Goal: Task Accomplishment & Management: Use online tool/utility

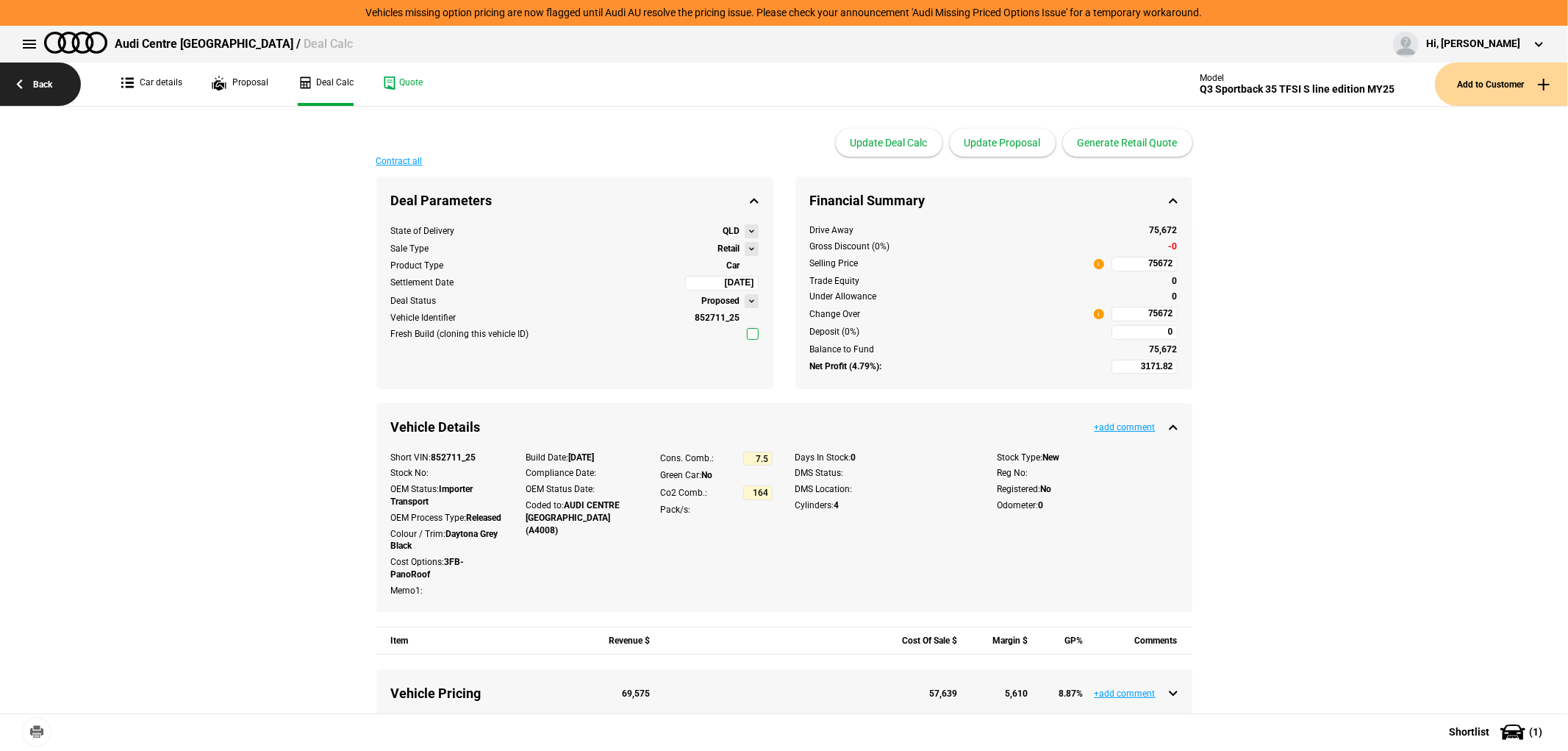
click at [45, 76] on link "Back" at bounding box center [41, 84] width 81 height 43
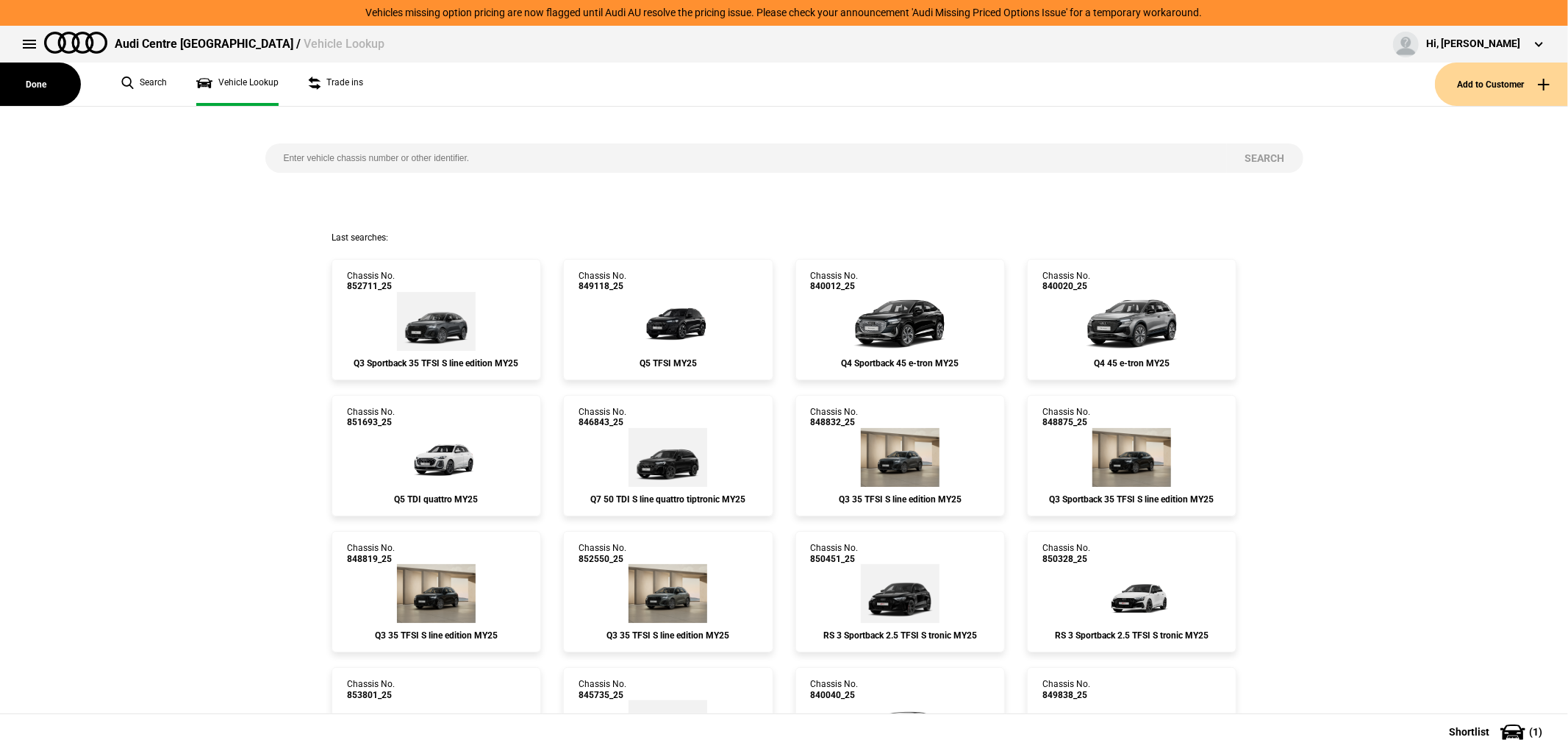
click at [45, 76] on button "Done" at bounding box center [41, 84] width 81 height 43
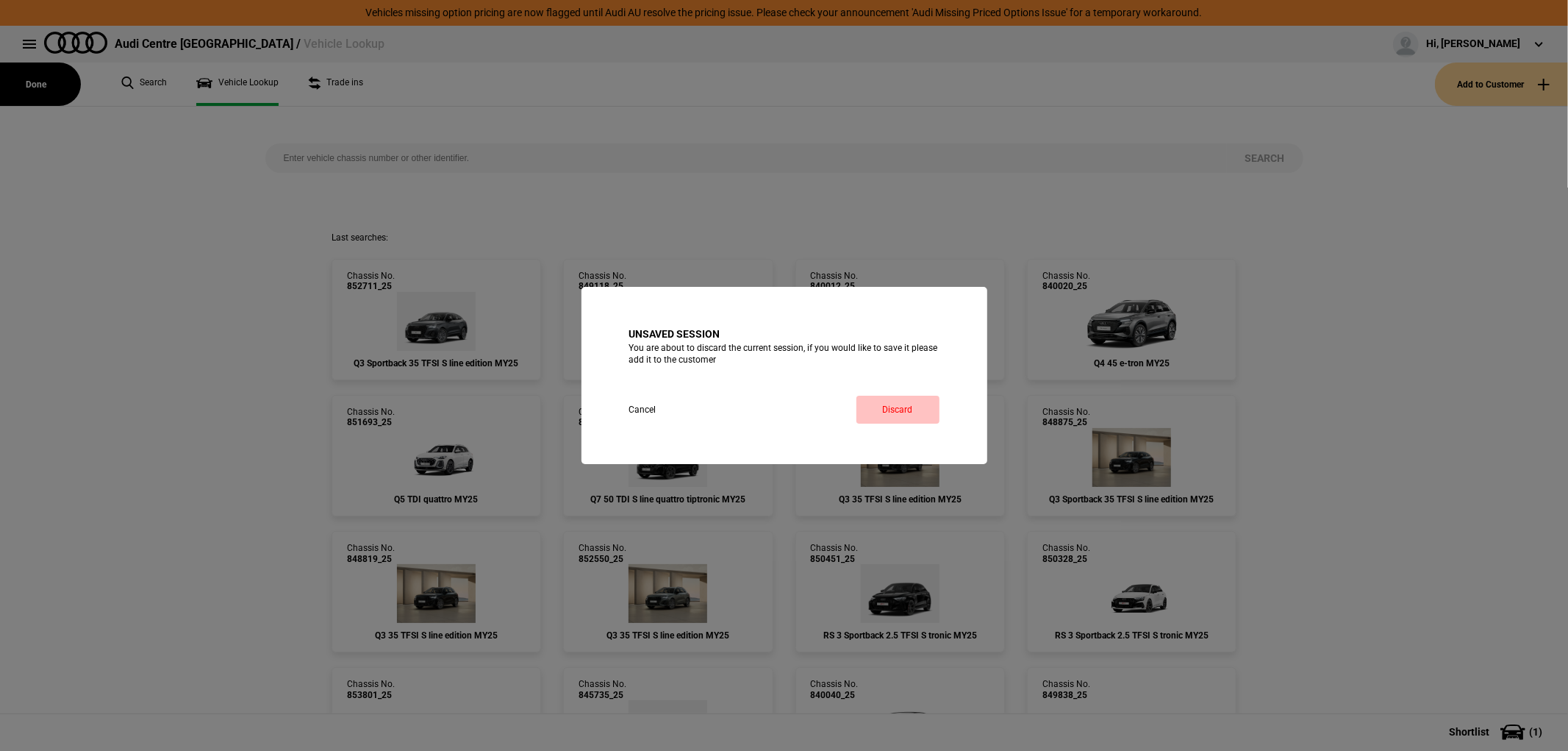
click at [908, 413] on button "Discard" at bounding box center [898, 410] width 83 height 28
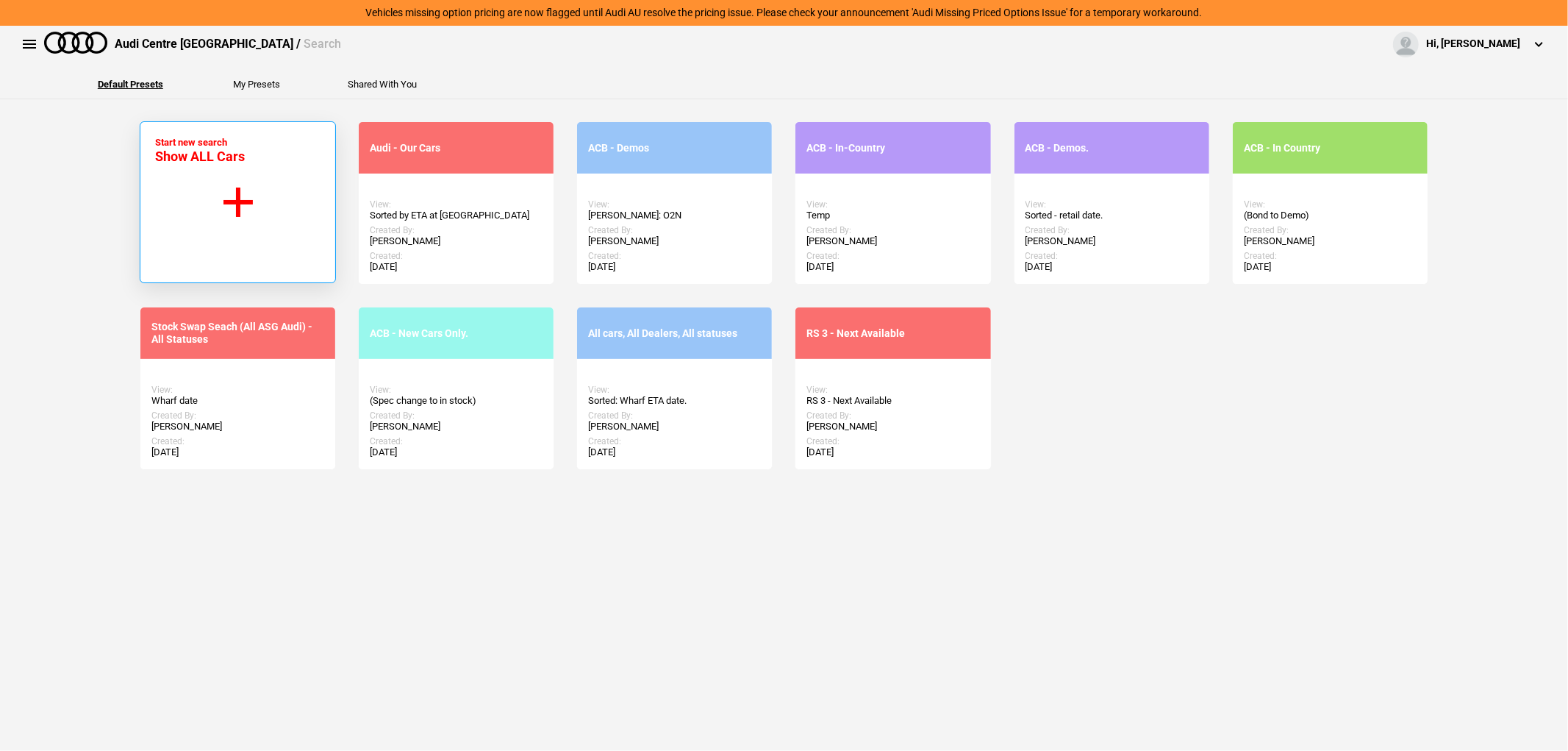
click at [222, 178] on button "Start new search Show ALL Cars" at bounding box center [238, 202] width 197 height 162
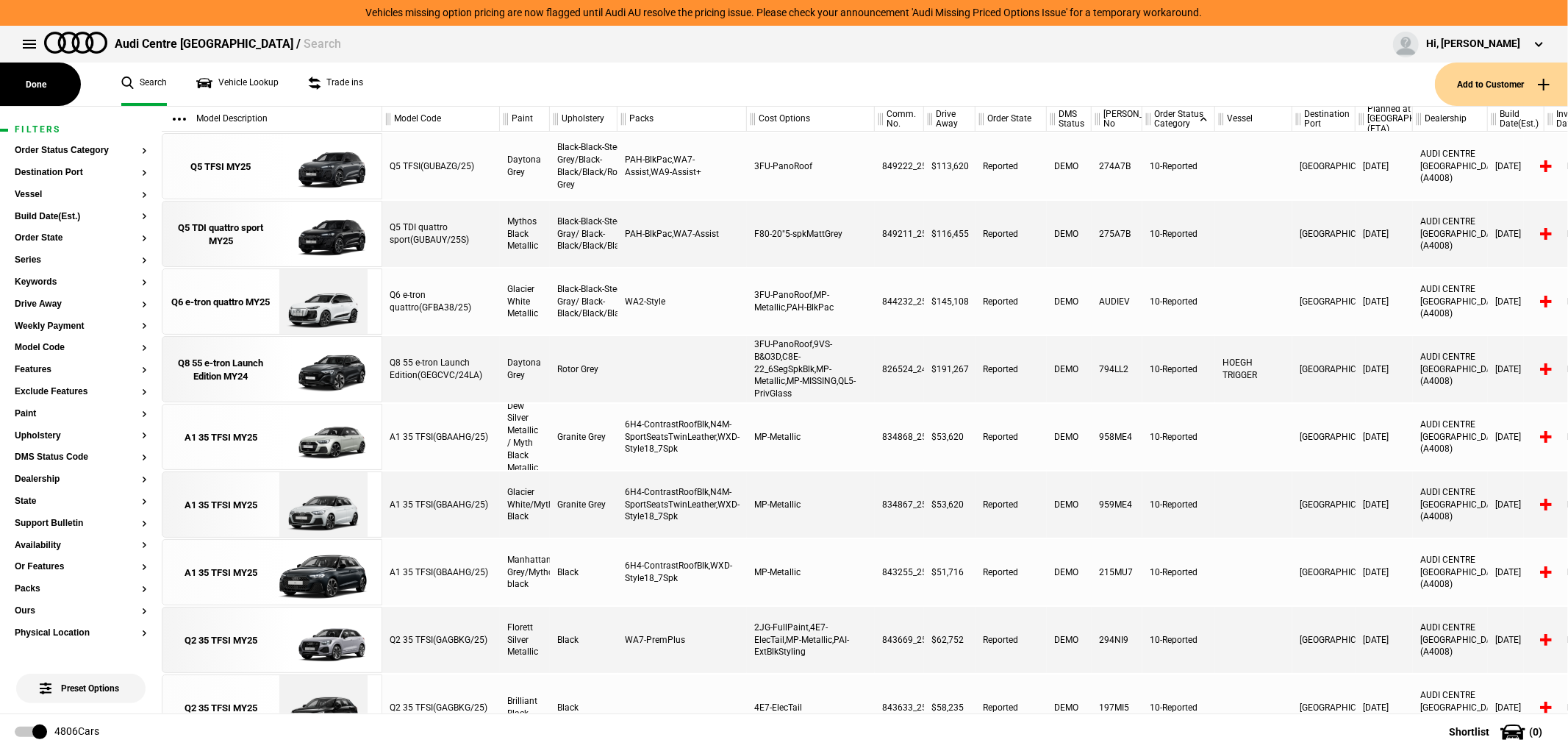
click at [1527, 89] on button "Add to Customer" at bounding box center [1501, 84] width 133 height 43
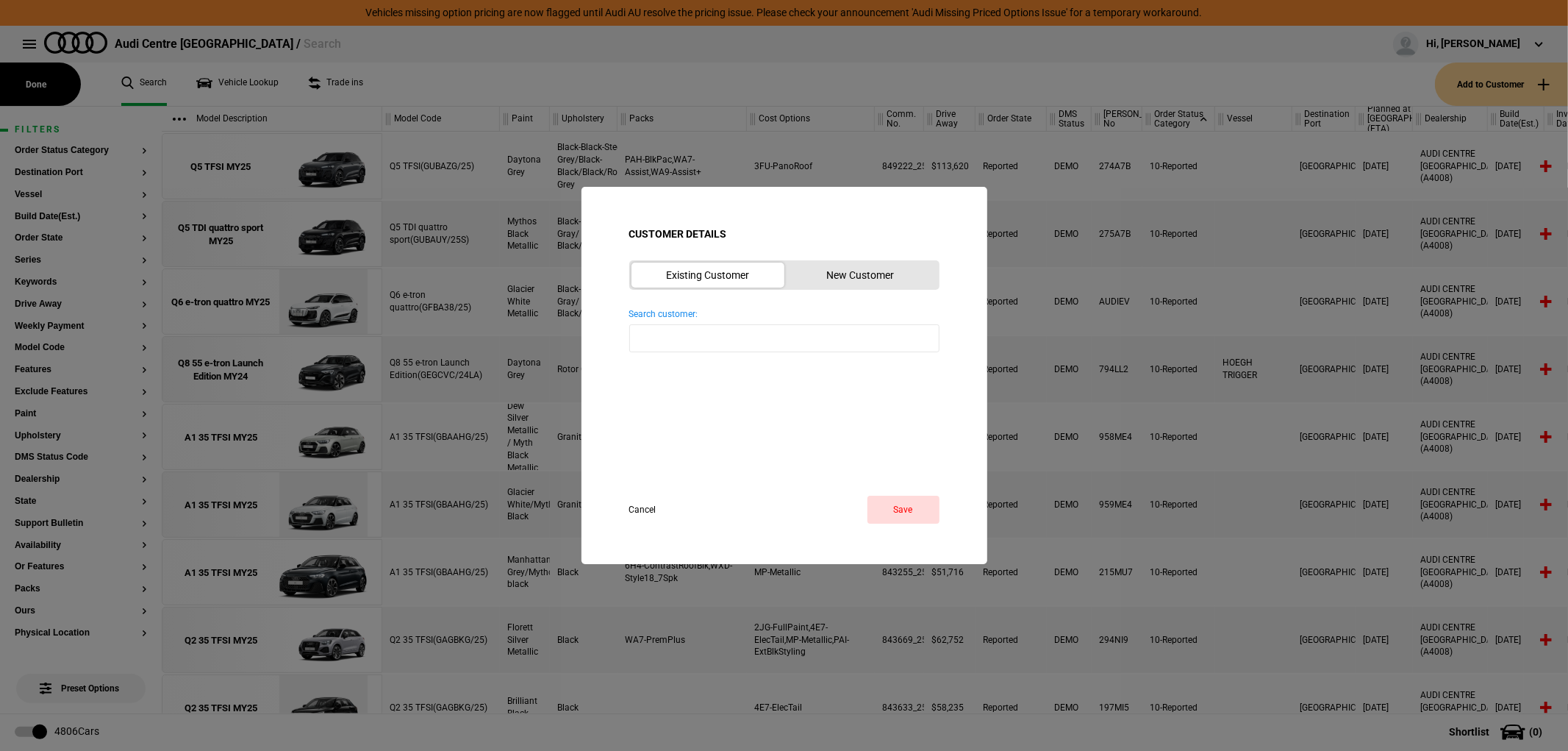
click at [860, 271] on button "New Customer" at bounding box center [860, 275] width 153 height 25
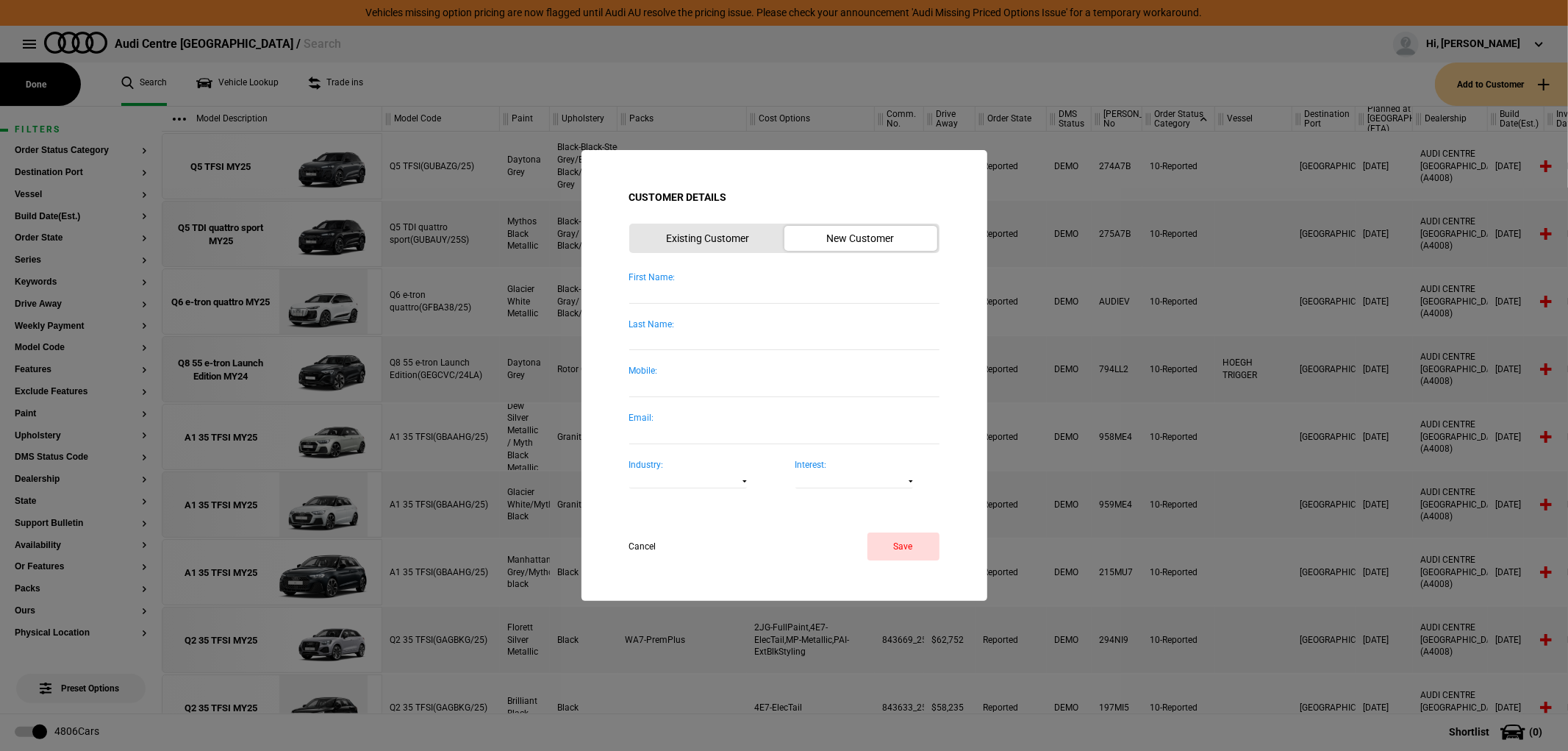
click at [687, 290] on input "First Name:" at bounding box center [785, 293] width 310 height 20
type input "Jennifer"
click at [915, 545] on button "Save" at bounding box center [903, 546] width 72 height 28
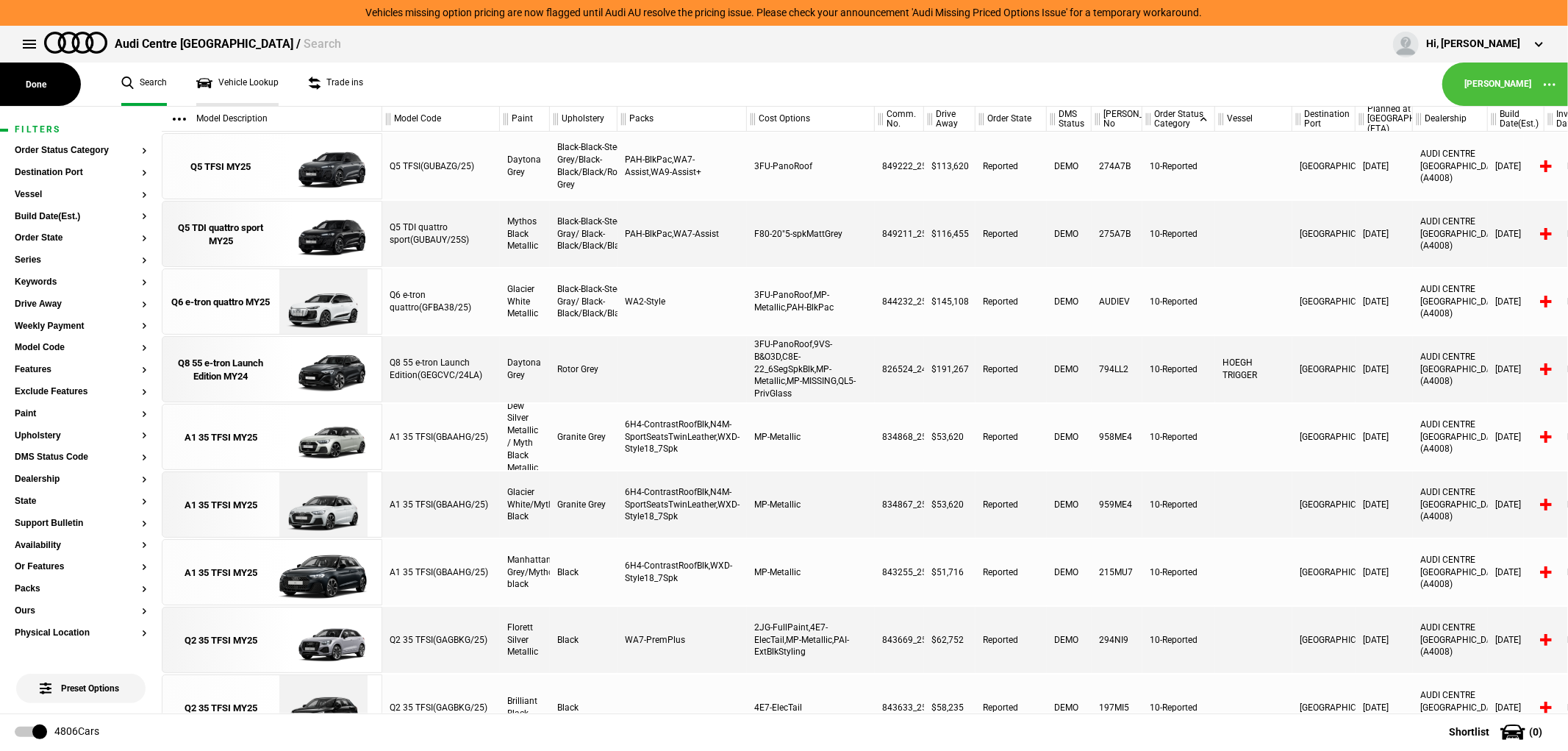
click at [247, 79] on link "Vehicle Lookup" at bounding box center [237, 84] width 82 height 43
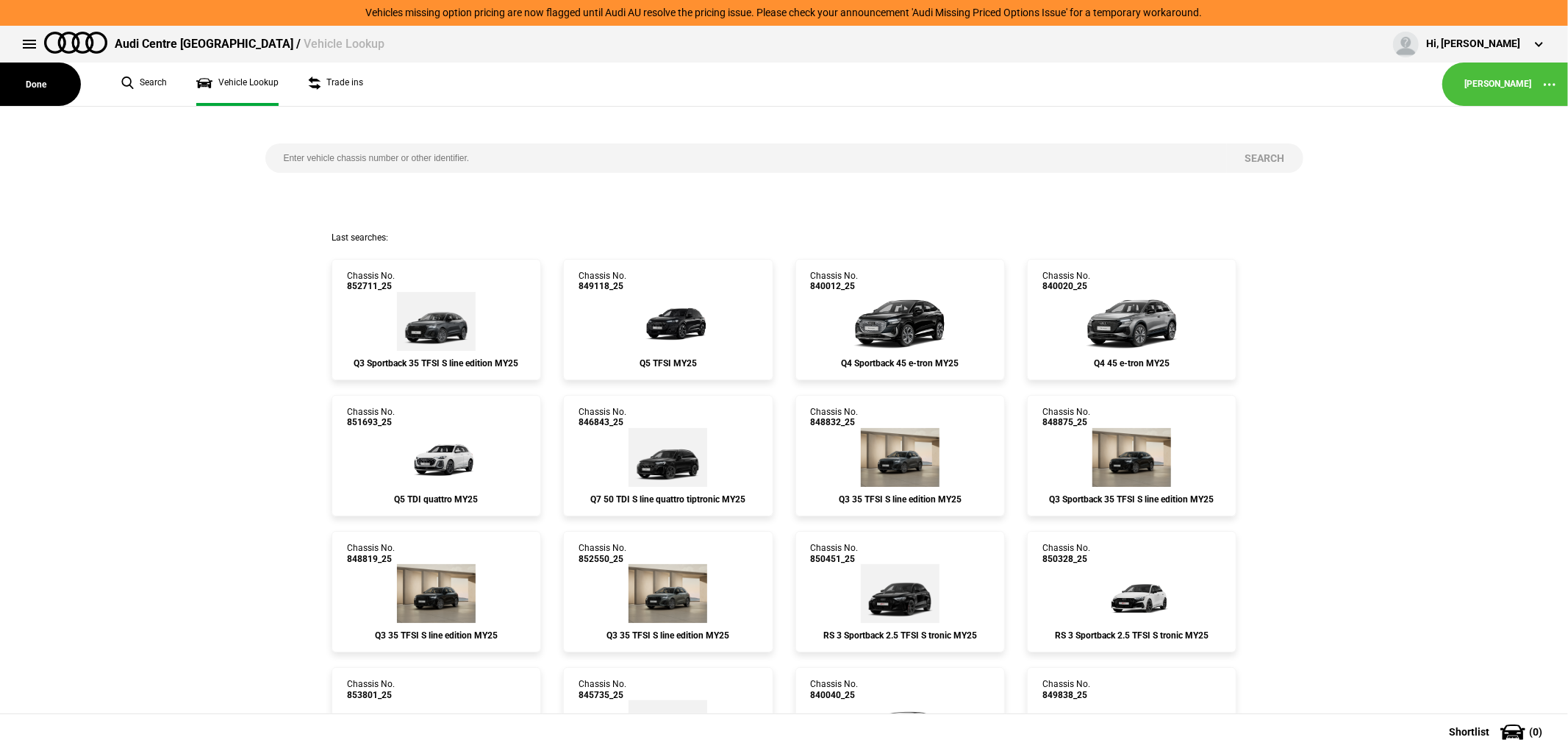
click at [682, 162] on input "search" at bounding box center [747, 158] width 962 height 29
type input "850793"
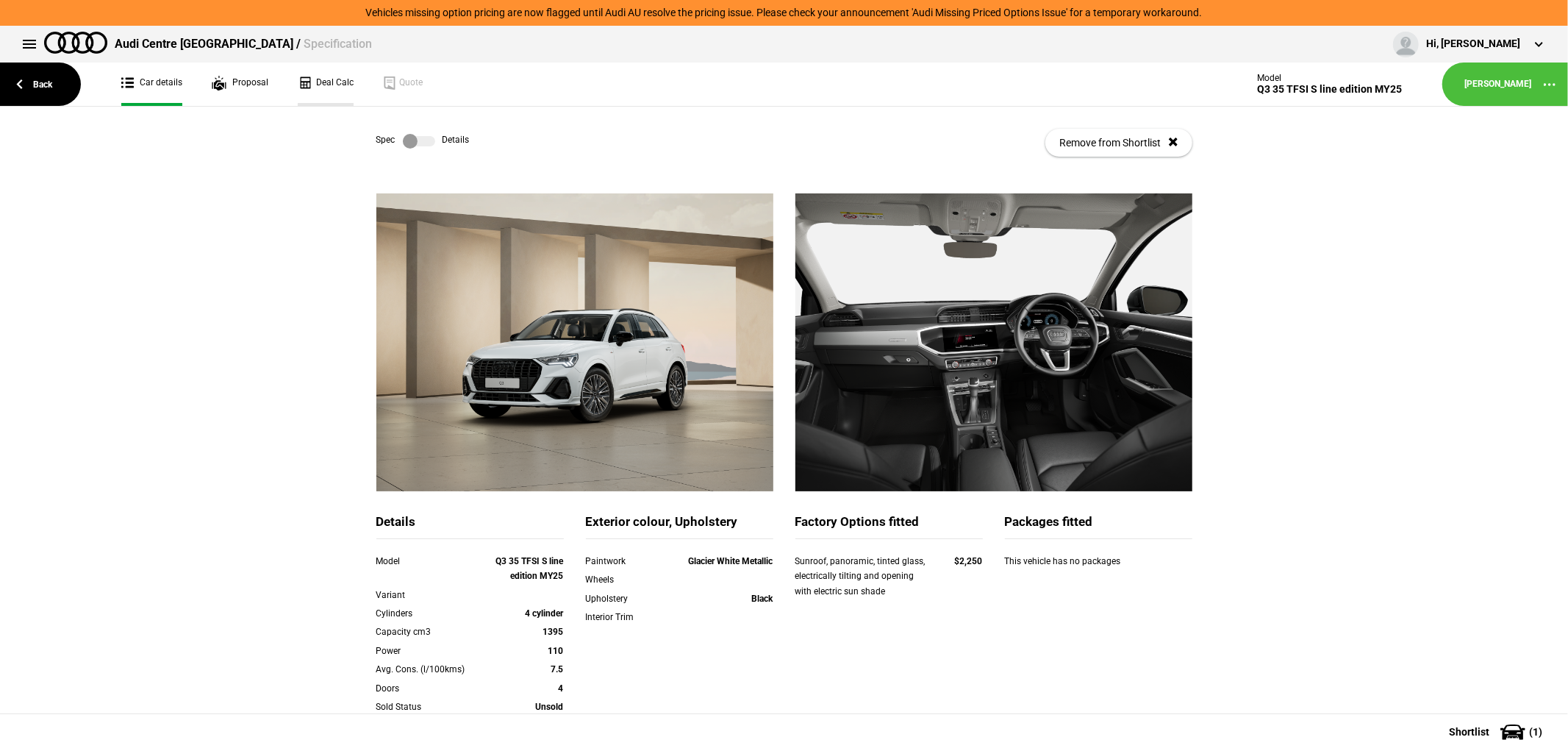
click at [320, 85] on link "Deal Calc" at bounding box center [325, 84] width 56 height 43
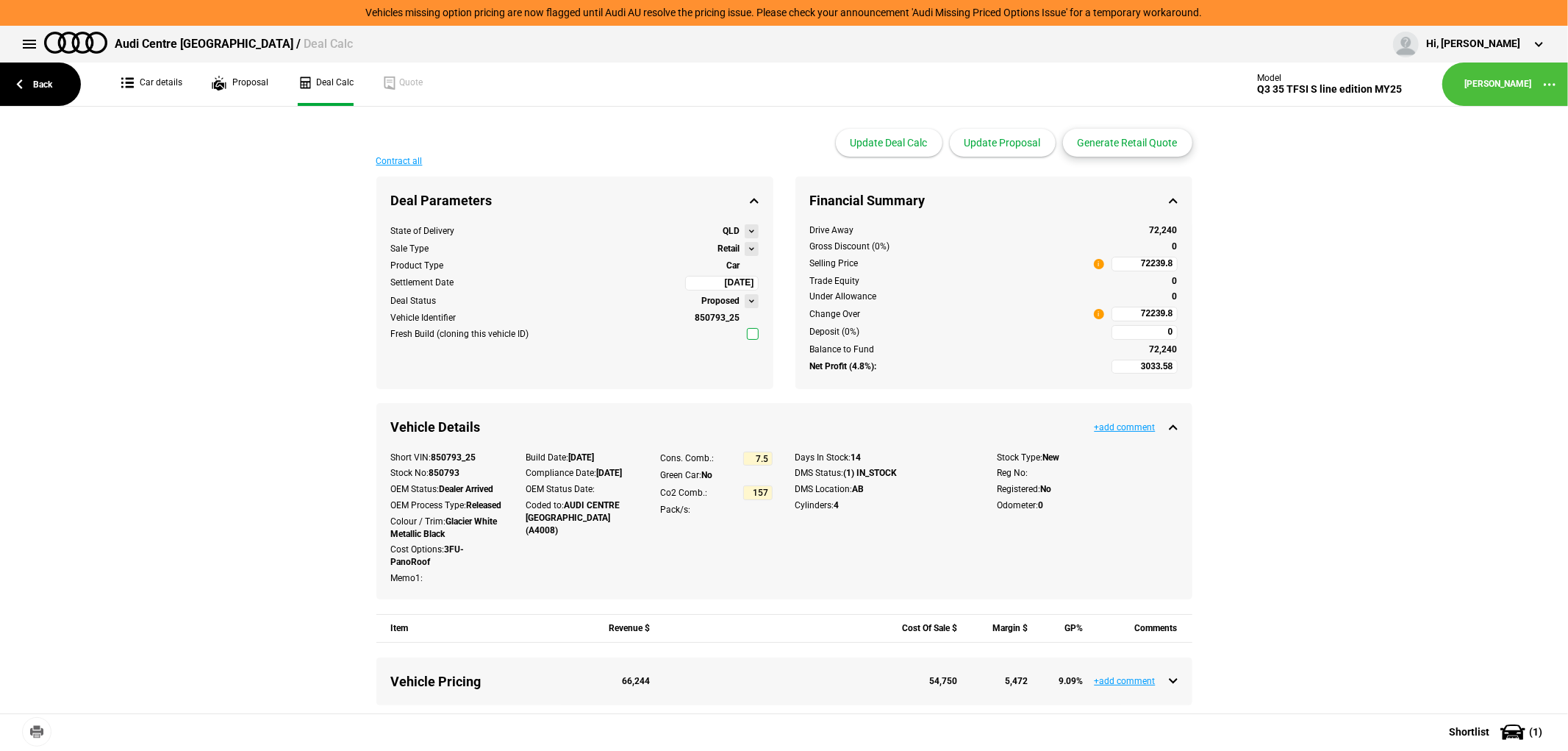
click at [1135, 142] on button "Generate Retail Quote" at bounding box center [1127, 142] width 129 height 28
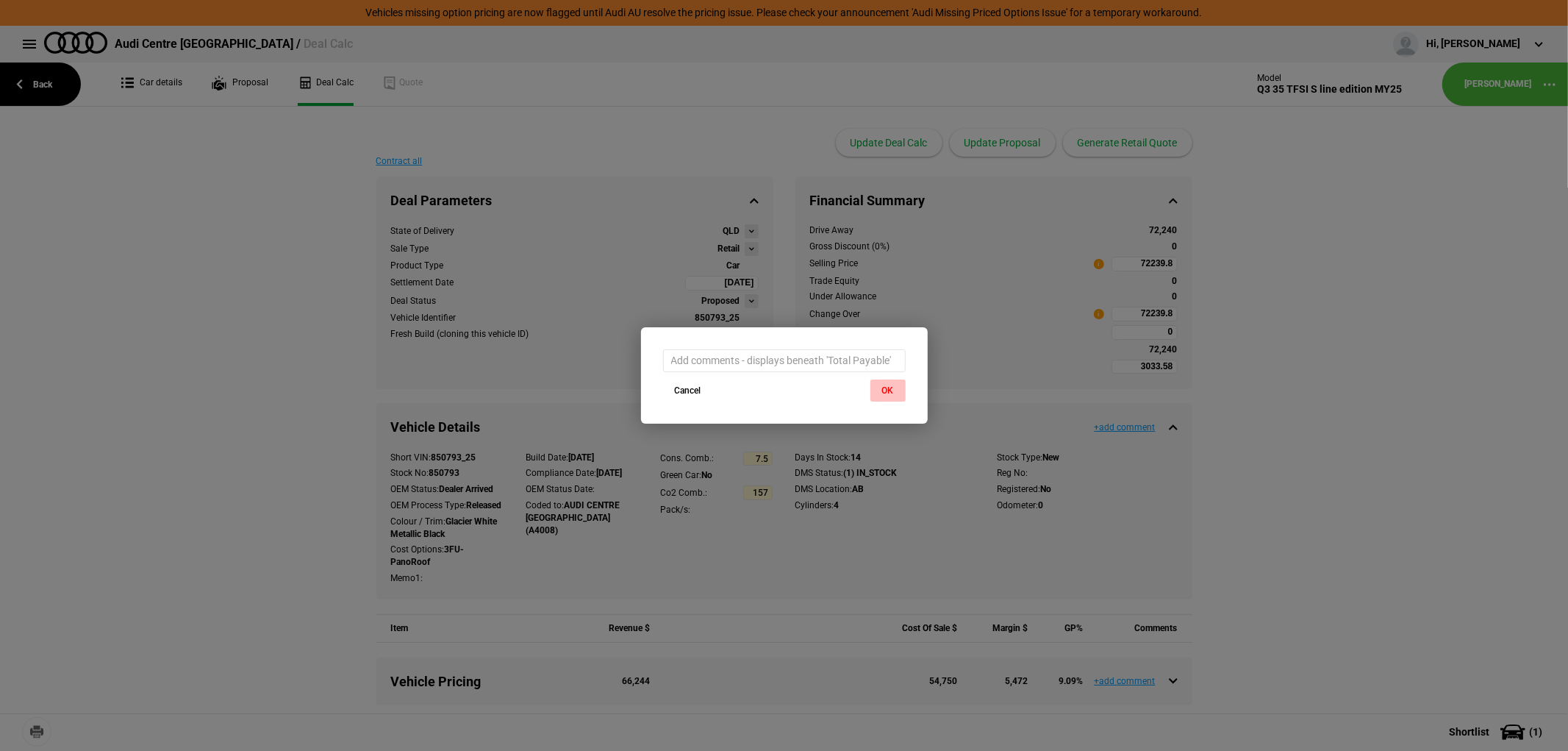
click at [895, 389] on button "OK" at bounding box center [887, 390] width 35 height 22
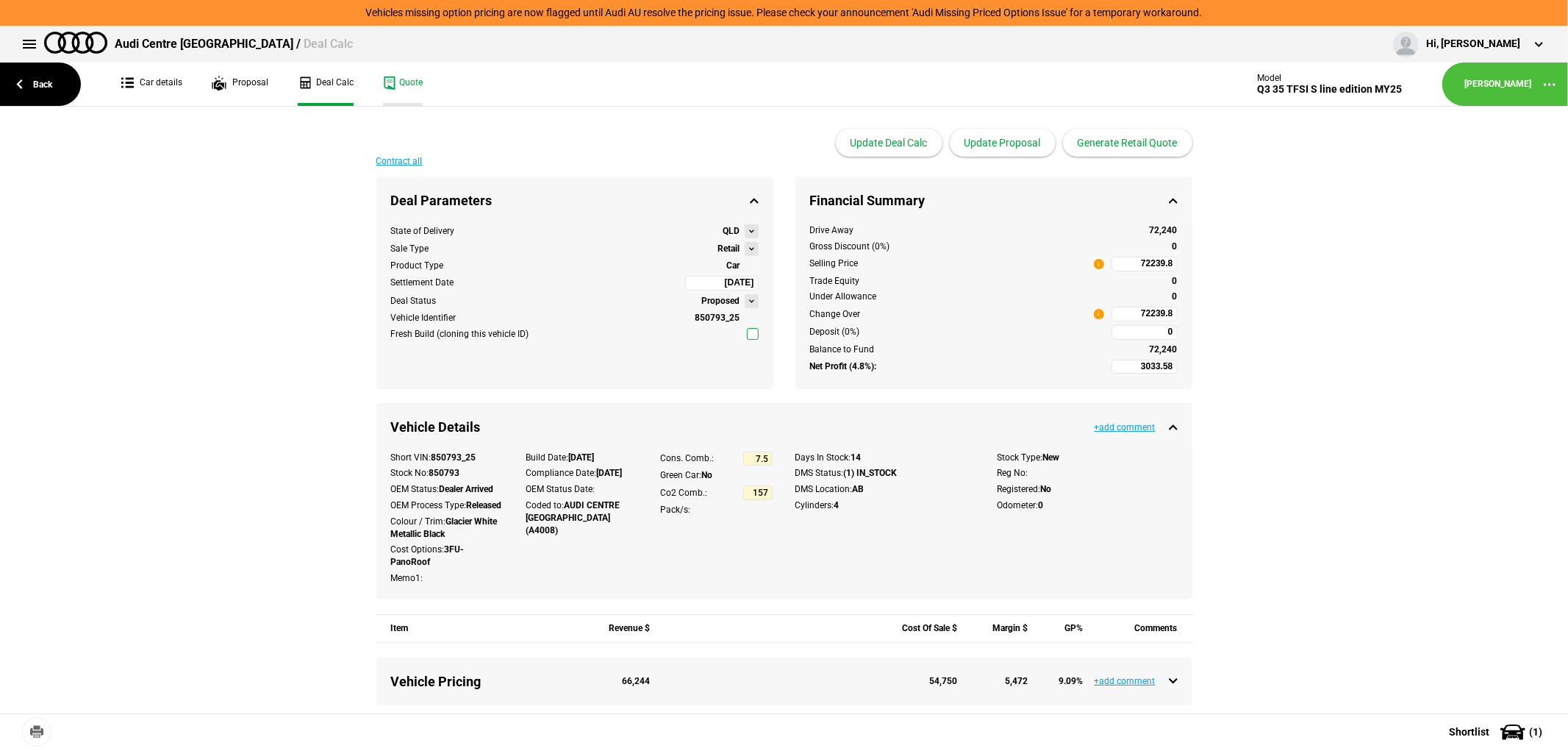
click at [401, 75] on link "Quote" at bounding box center [402, 84] width 40 height 43
click at [48, 81] on link "Back" at bounding box center [41, 84] width 81 height 43
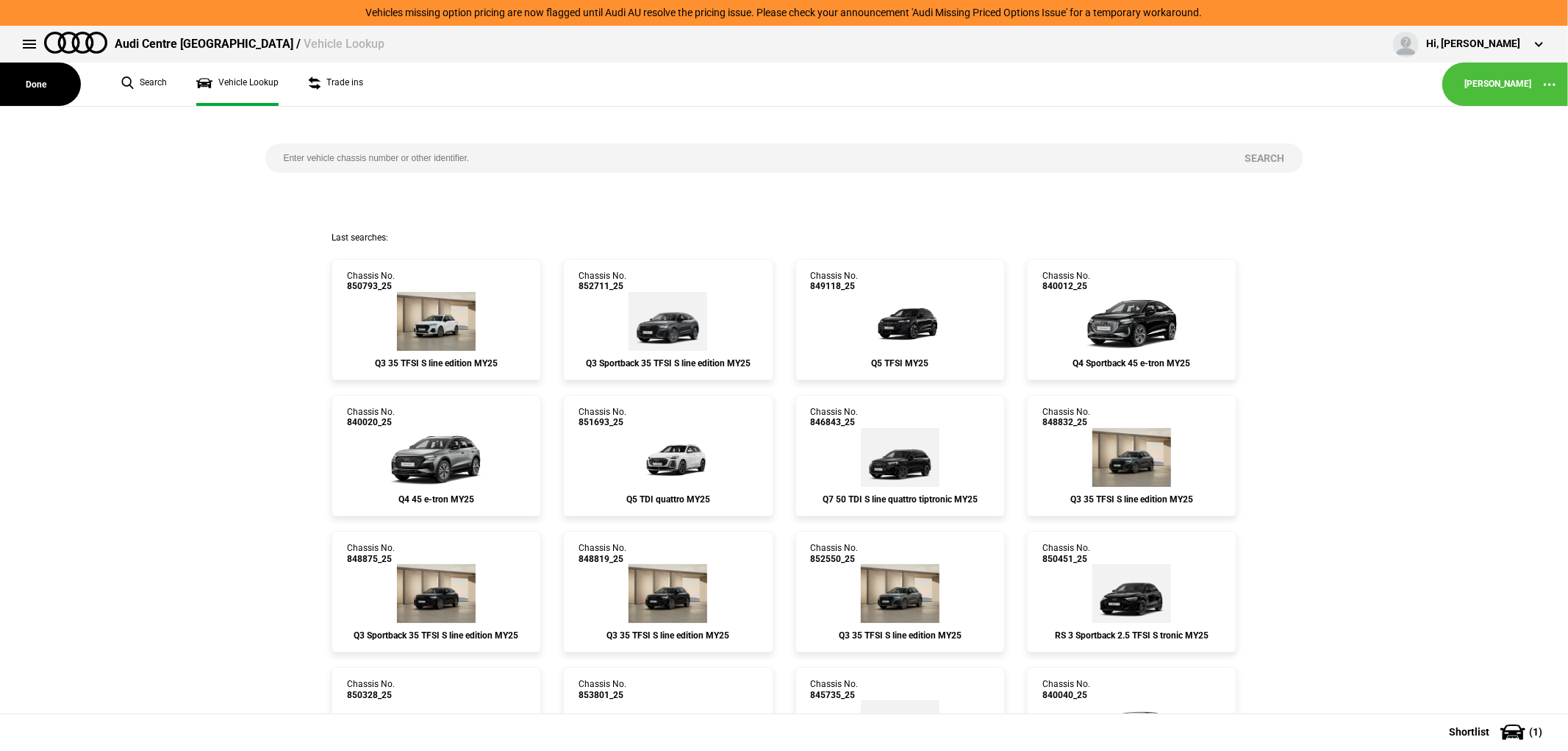
click at [590, 144] on input "search" at bounding box center [747, 158] width 962 height 29
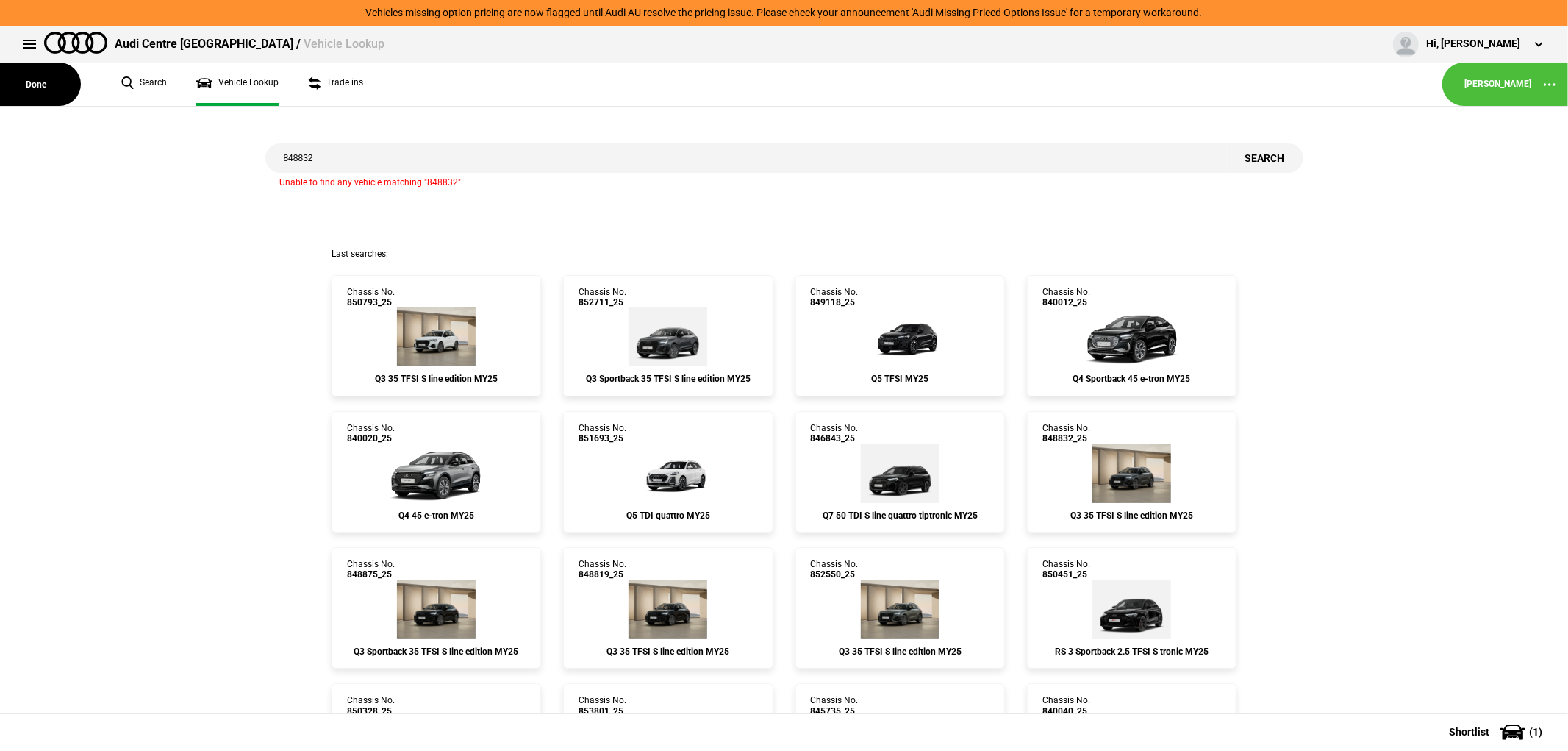
click at [393, 153] on input "848832" at bounding box center [747, 158] width 962 height 29
paste input "55304"
type input "855304"
drag, startPoint x: 387, startPoint y: 155, endPoint x: 25, endPoint y: 188, distance: 363.5
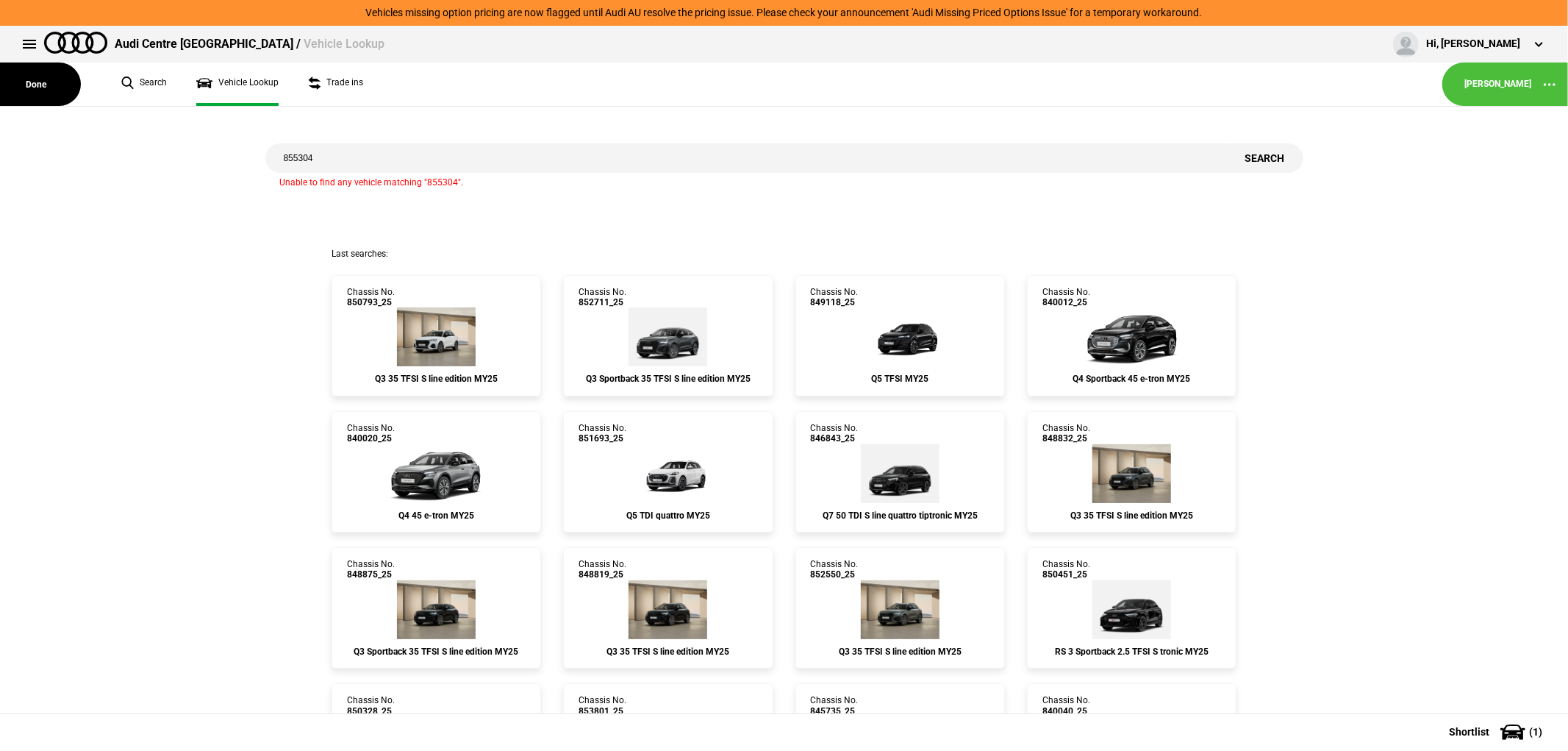
click at [25, 188] on div "855304 Search Unable to find any vehicle matching "855304"." at bounding box center [783, 177] width 1590 height 141
click at [229, 76] on link "Vehicle Lookup" at bounding box center [237, 84] width 82 height 43
click at [150, 76] on link "Search" at bounding box center [144, 84] width 45 height 43
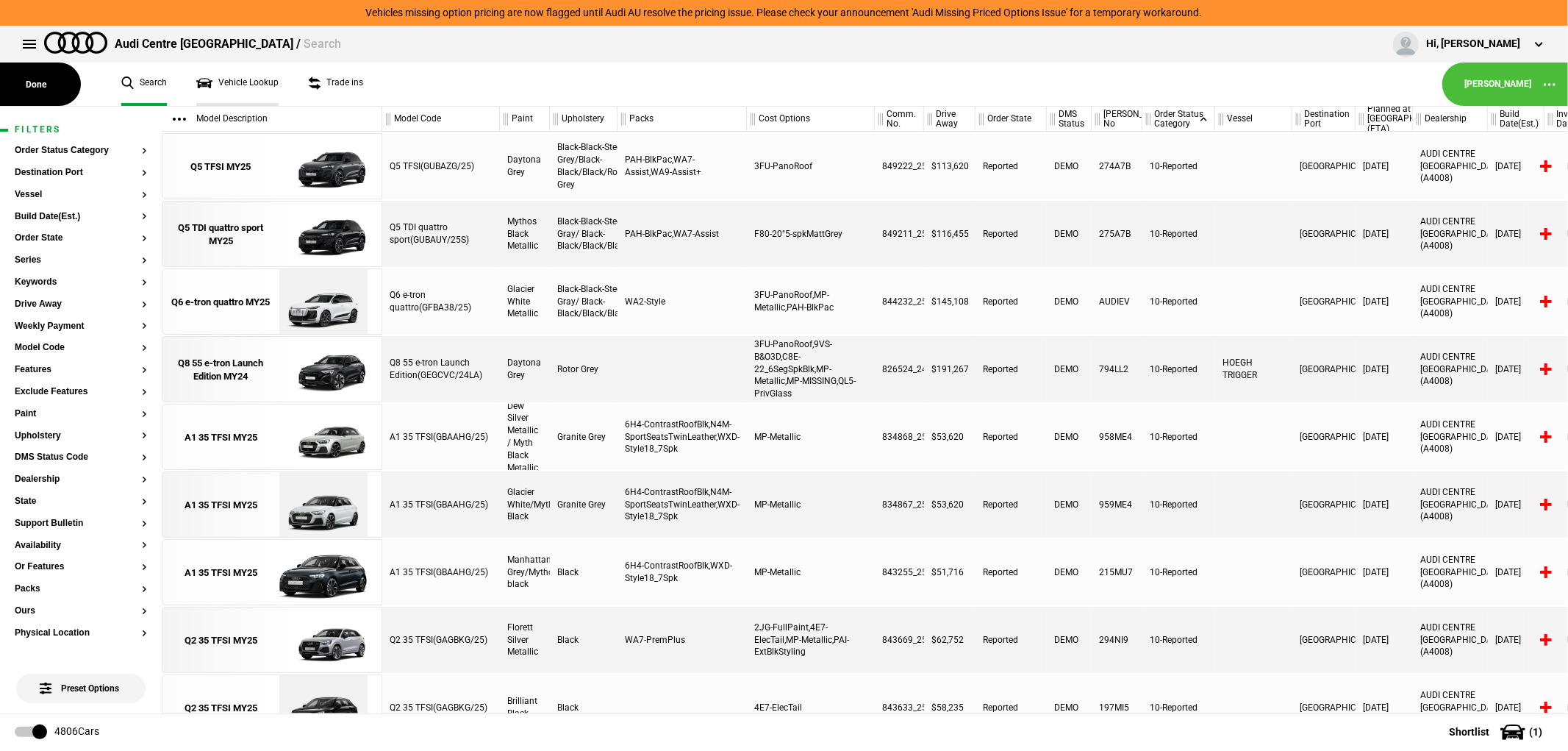
click at [238, 81] on link "Vehicle Lookup" at bounding box center [237, 84] width 82 height 43
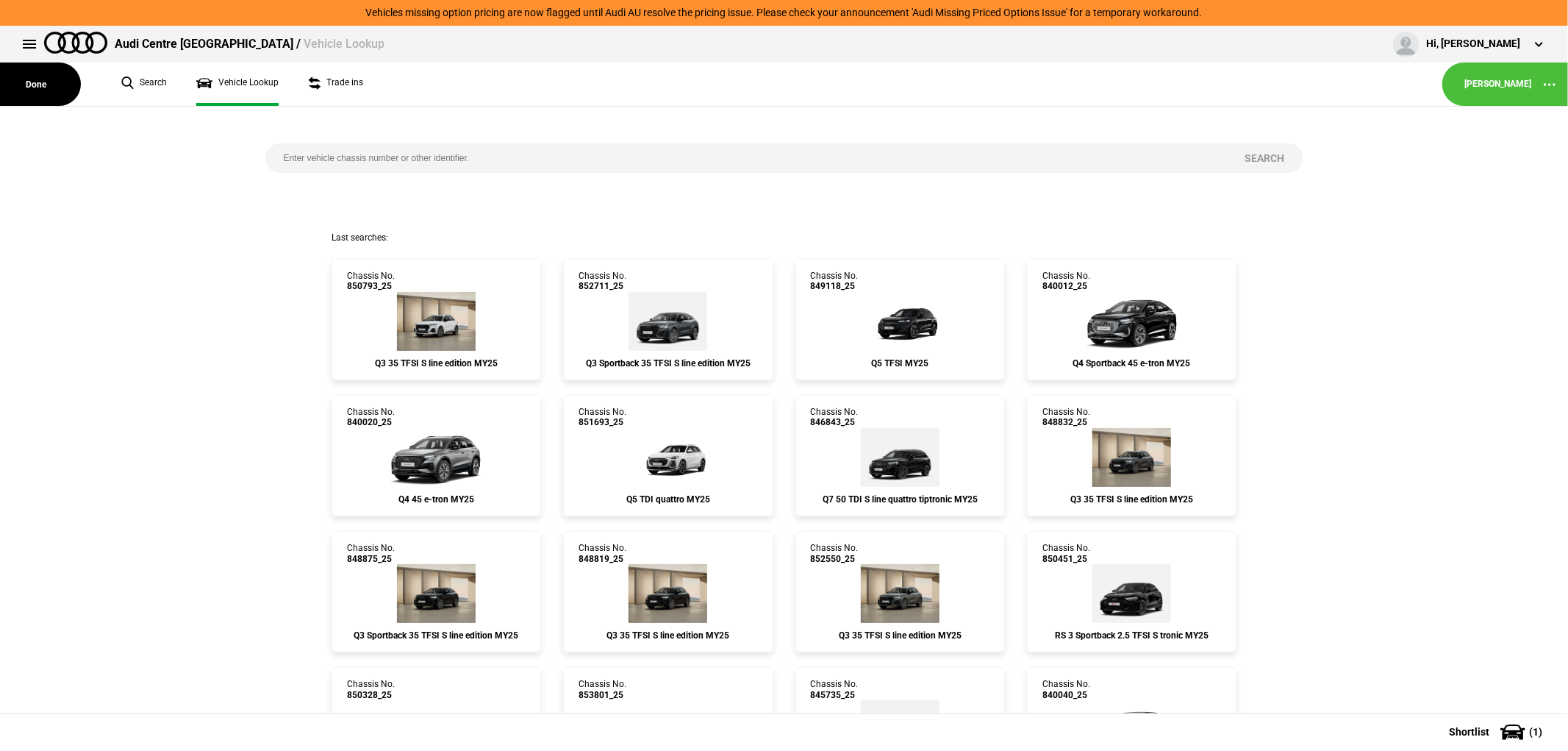
click at [364, 164] on input "search" at bounding box center [747, 158] width 962 height 29
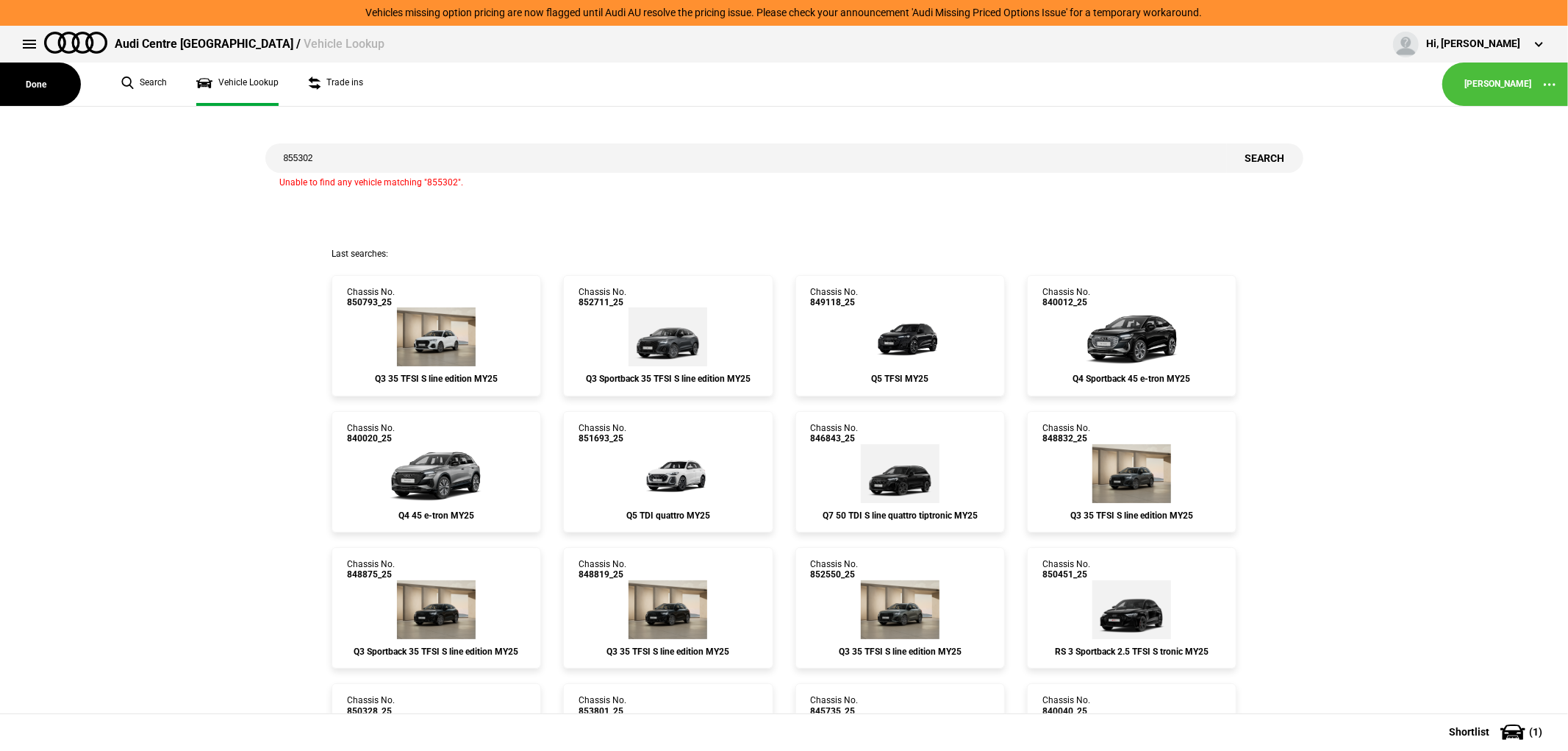
click at [417, 159] on input "855302" at bounding box center [747, 158] width 962 height 29
type input "855304"
